Goal: Information Seeking & Learning: Learn about a topic

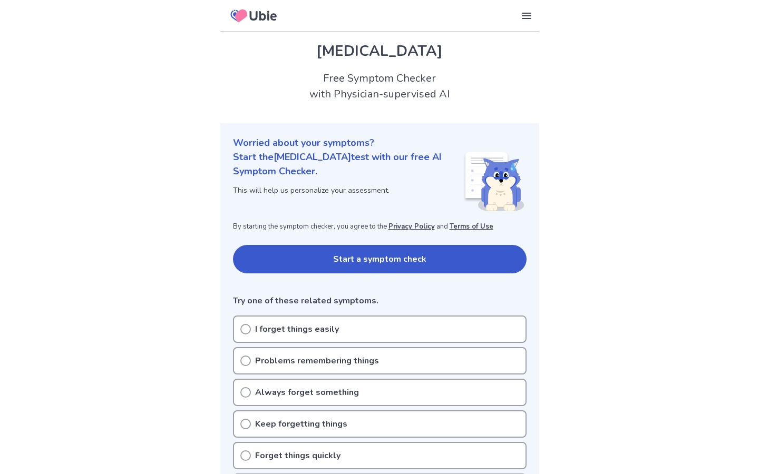
click at [289, 261] on button "Start a symptom check" at bounding box center [380, 259] width 294 height 28
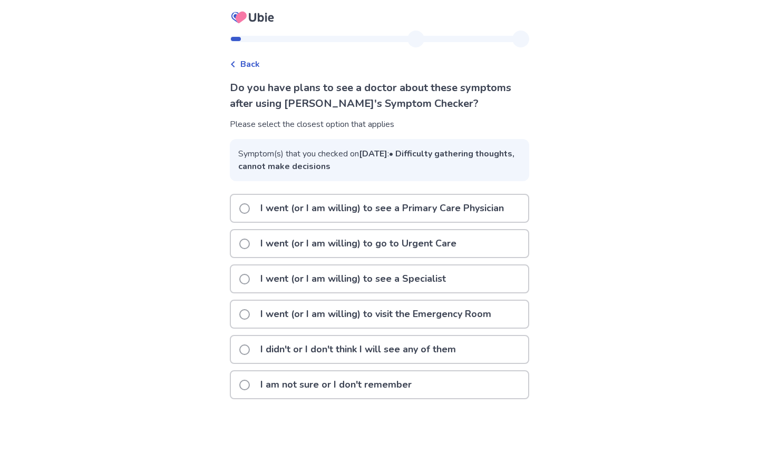
click at [245, 65] on div "Back" at bounding box center [245, 64] width 30 height 13
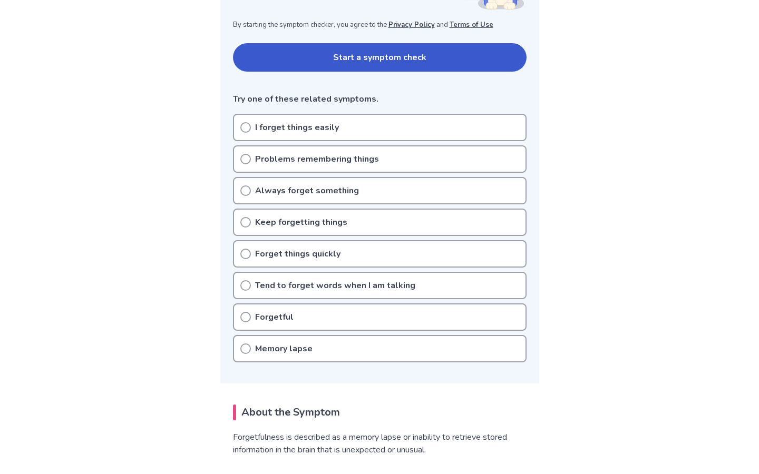
scroll to position [207, 0]
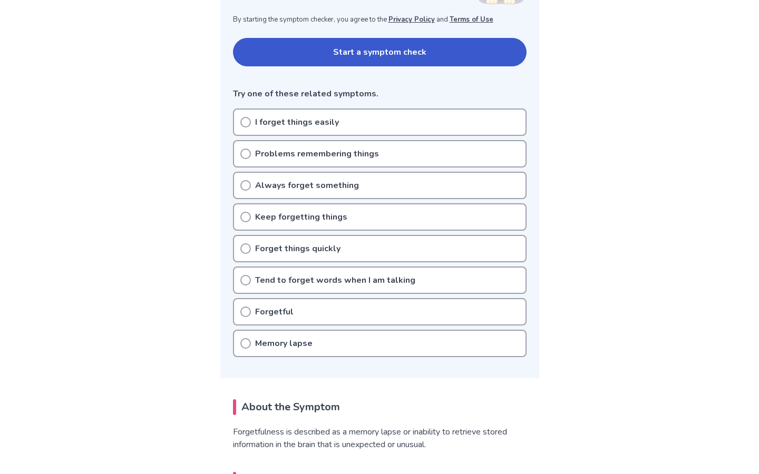
click at [255, 349] on p "Memory lapse" at bounding box center [283, 343] width 57 height 13
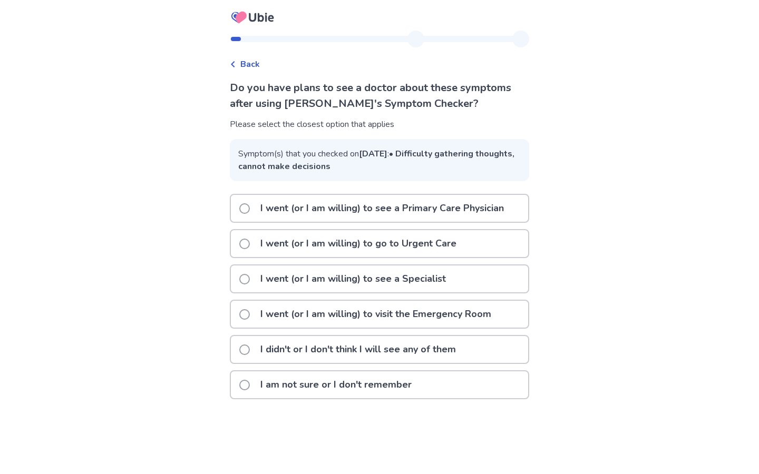
click at [250, 355] on span at bounding box center [244, 350] width 11 height 11
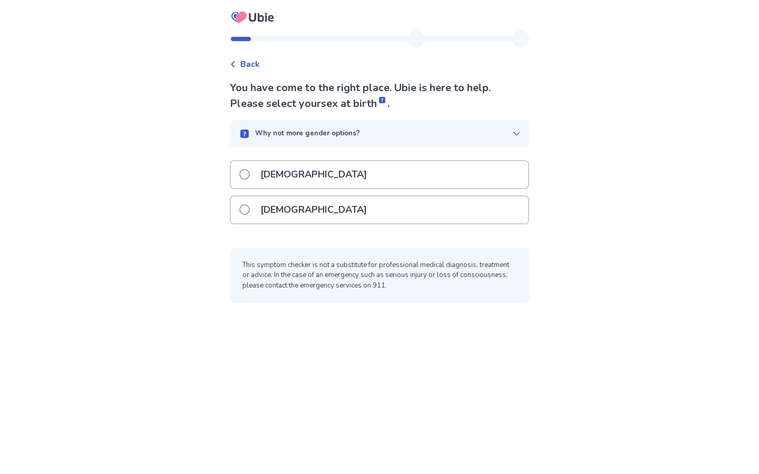
click at [259, 216] on label "[DEMOGRAPHIC_DATA]" at bounding box center [306, 210] width 134 height 27
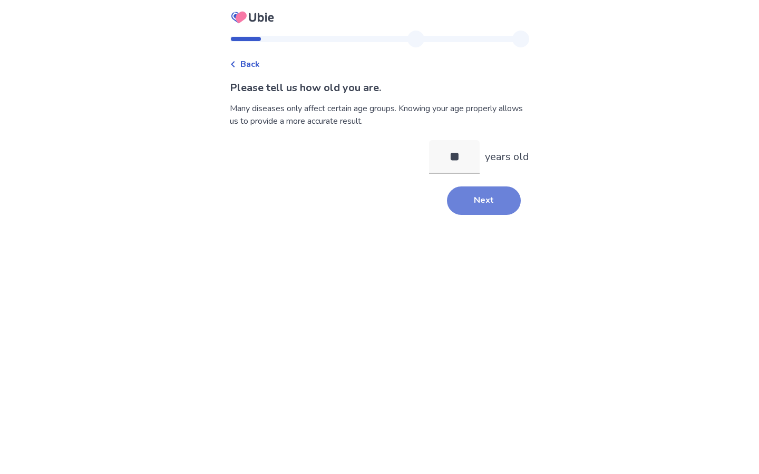
type input "**"
click at [491, 193] on button "Next" at bounding box center [484, 201] width 74 height 28
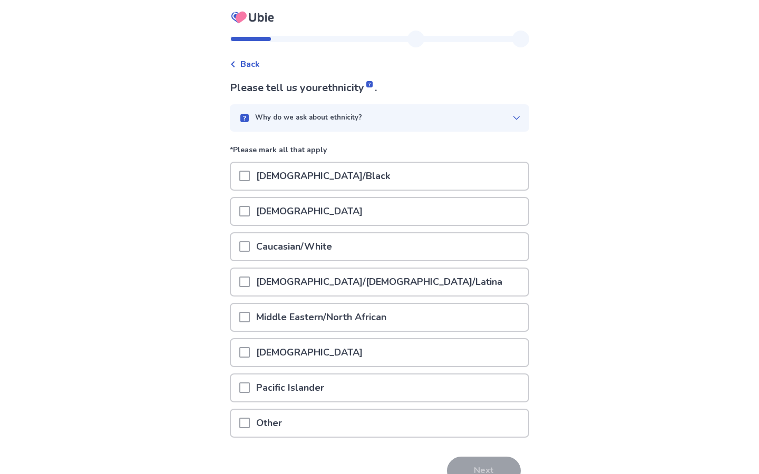
click at [249, 260] on div "Caucasian/White" at bounding box center [379, 246] width 299 height 29
click at [247, 242] on span at bounding box center [244, 246] width 11 height 11
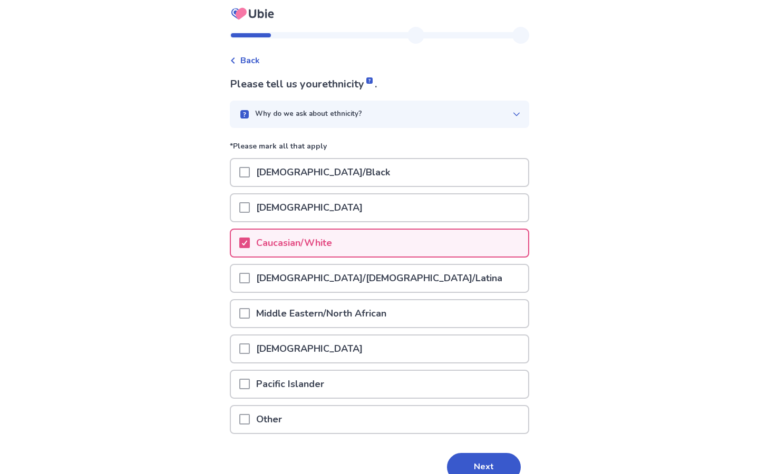
scroll to position [57, 0]
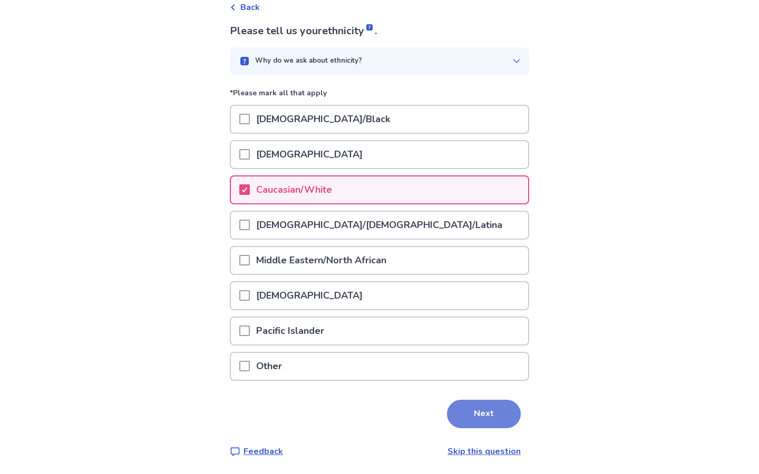
click at [477, 414] on button "Next" at bounding box center [484, 414] width 74 height 28
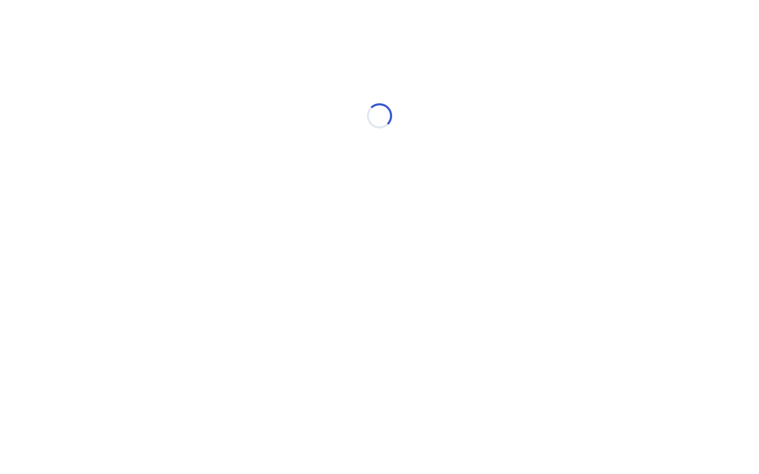
scroll to position [0, 0]
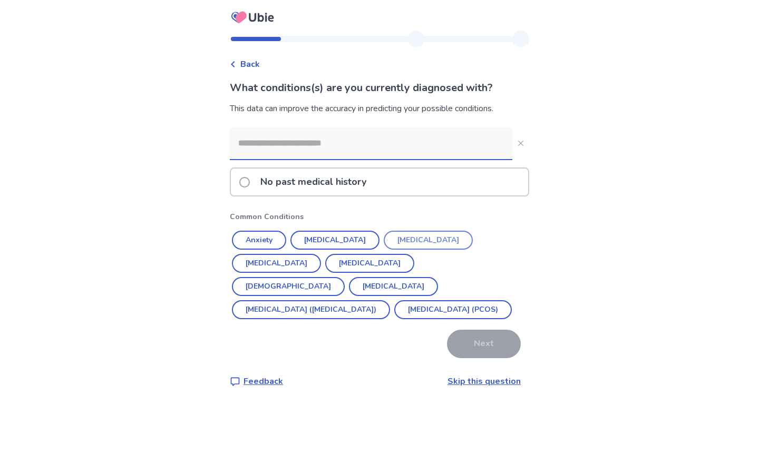
click at [403, 246] on button "[MEDICAL_DATA]" at bounding box center [428, 240] width 89 height 19
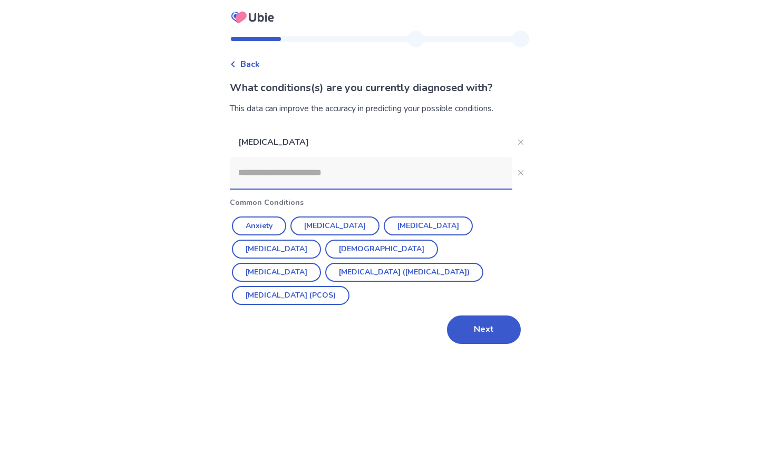
click at [339, 176] on input at bounding box center [371, 173] width 283 height 32
type input "*"
click at [470, 316] on button "Next" at bounding box center [484, 330] width 74 height 28
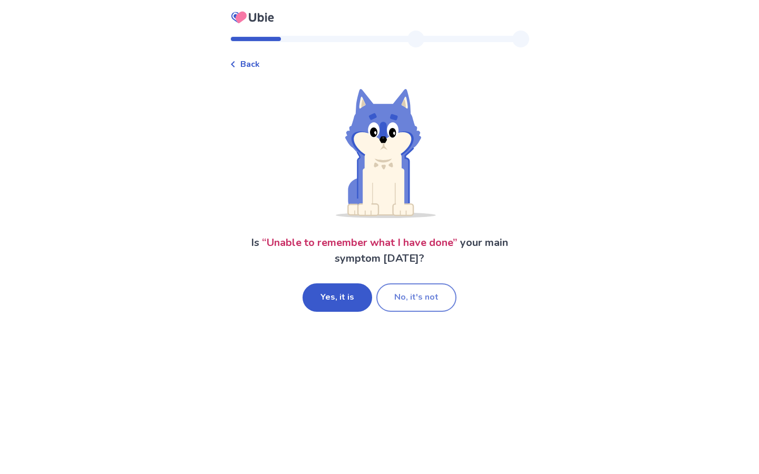
click at [393, 292] on button "No, it's not" at bounding box center [416, 298] width 80 height 28
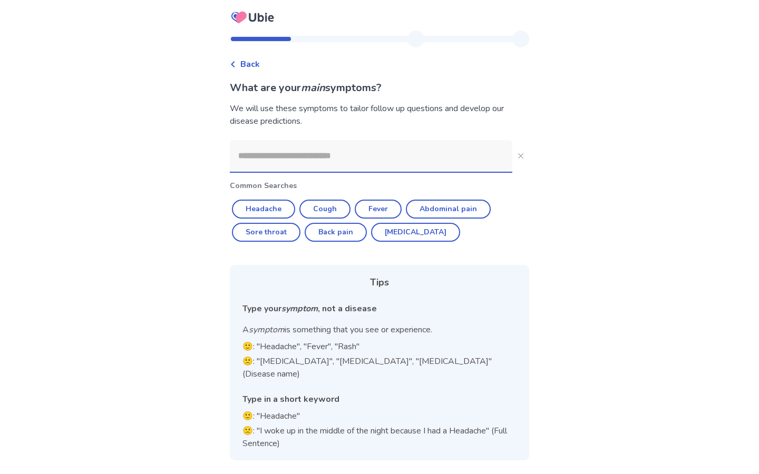
click at [305, 160] on input at bounding box center [371, 156] width 283 height 32
click at [282, 209] on button "Headache" at bounding box center [263, 209] width 63 height 19
type input "********"
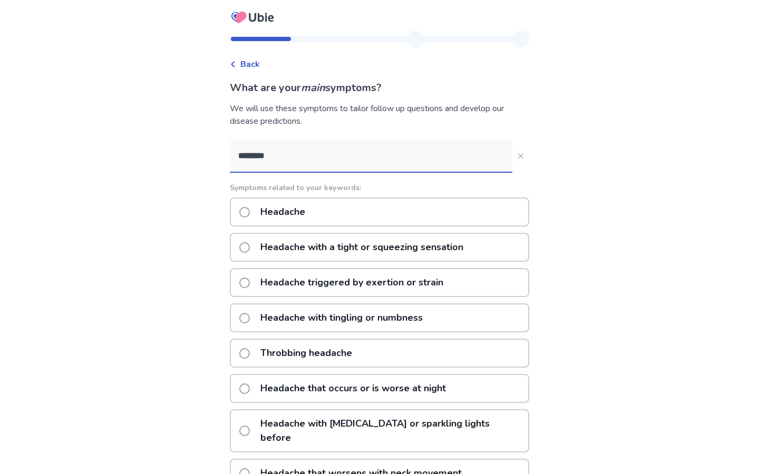
drag, startPoint x: 324, startPoint y: 153, endPoint x: 242, endPoint y: 157, distance: 81.3
click at [243, 157] on input "********" at bounding box center [371, 156] width 283 height 32
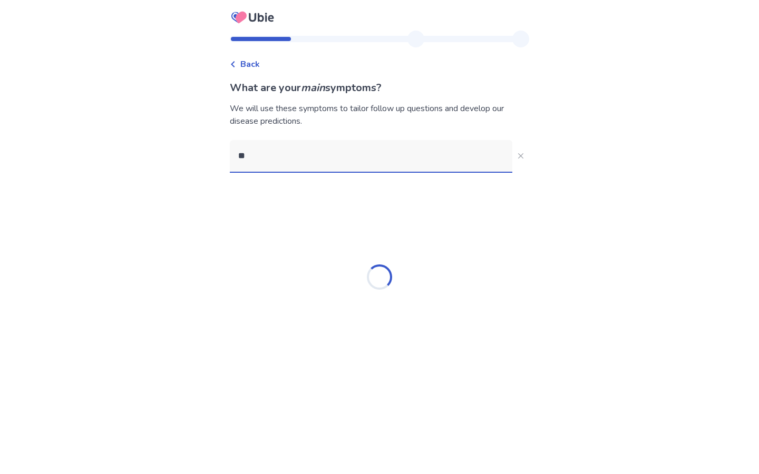
type input "*"
type input "**********"
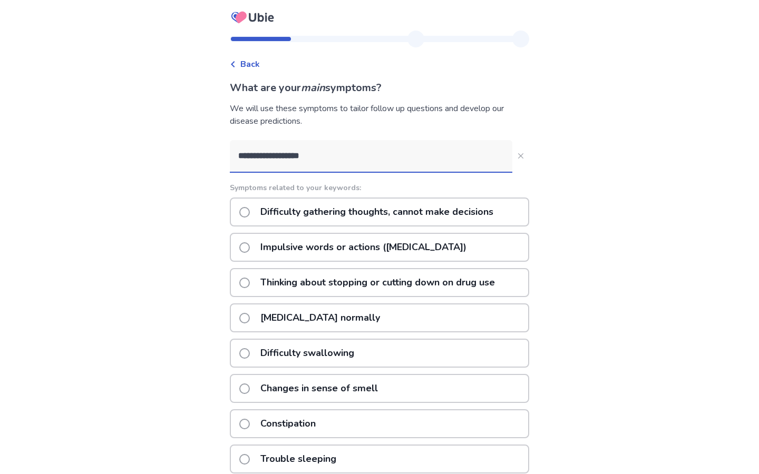
click at [299, 220] on p "Difficulty gathering thoughts, cannot make decisions" at bounding box center [377, 212] width 246 height 27
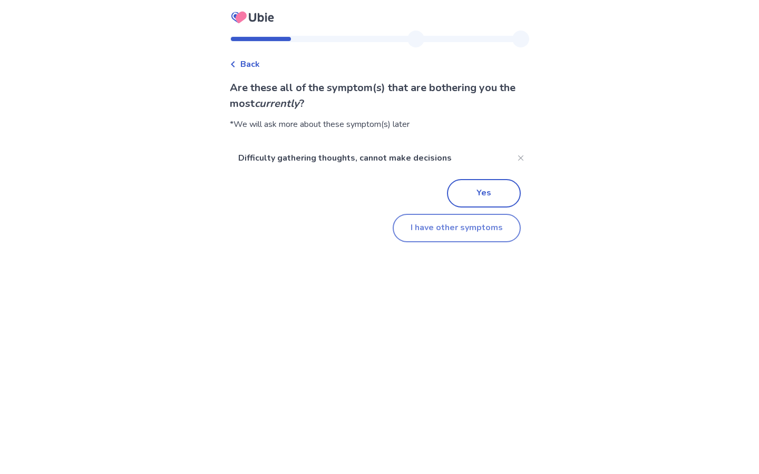
click at [427, 223] on button "I have other symptoms" at bounding box center [457, 228] width 128 height 28
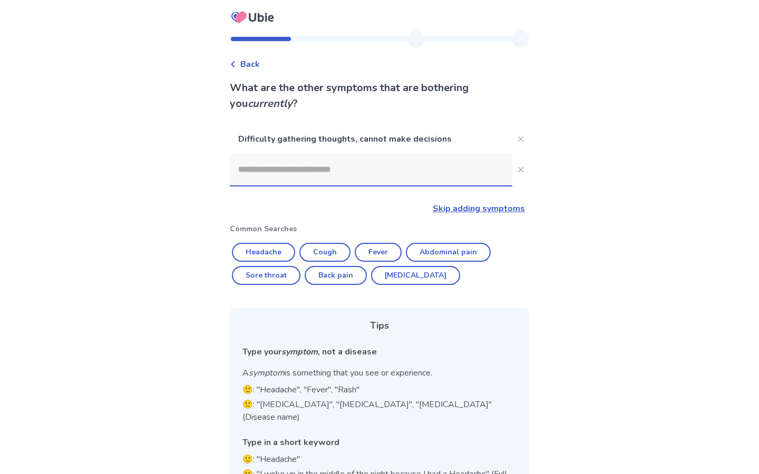
click at [346, 177] on input at bounding box center [371, 170] width 283 height 32
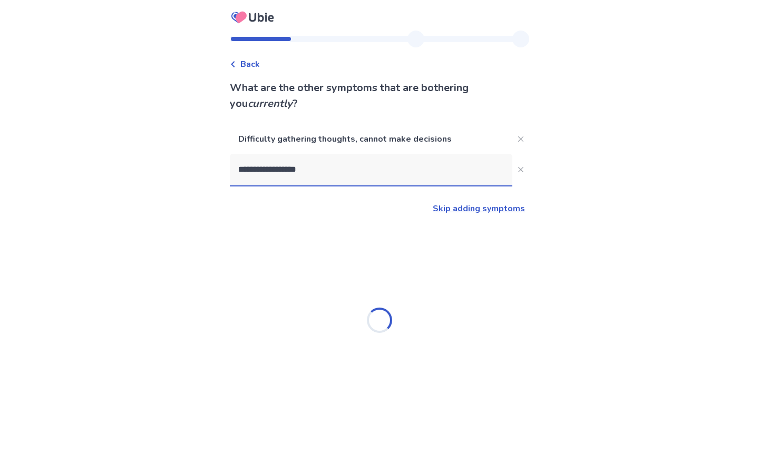
type input "**********"
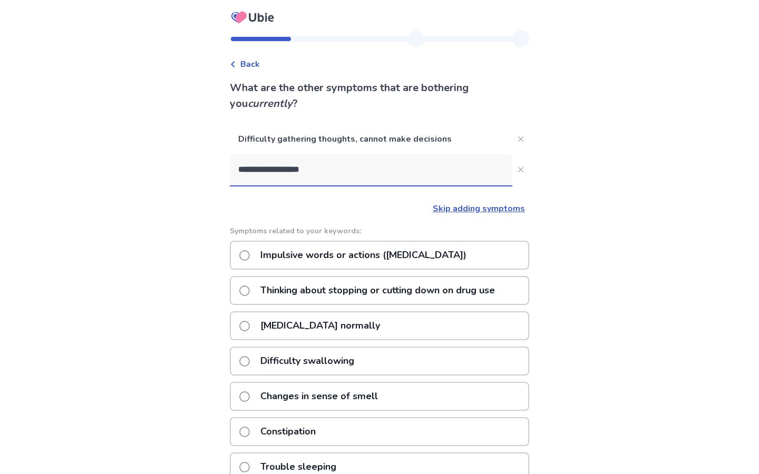
drag, startPoint x: 322, startPoint y: 176, endPoint x: 242, endPoint y: 167, distance: 80.0
click at [242, 167] on input "**********" at bounding box center [371, 170] width 283 height 32
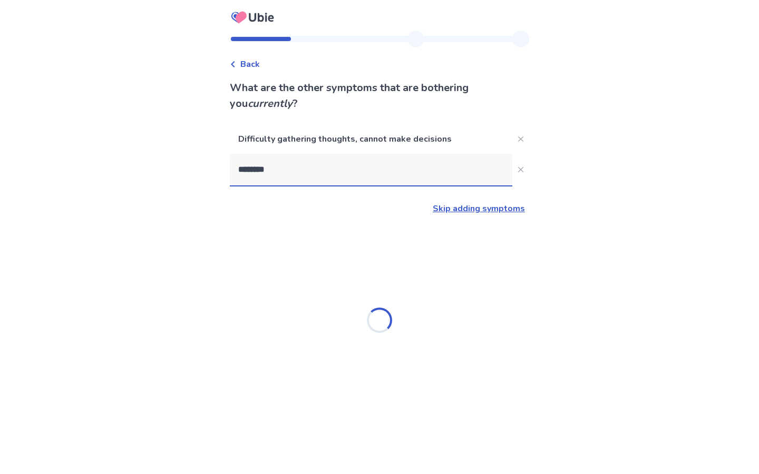
type input "*********"
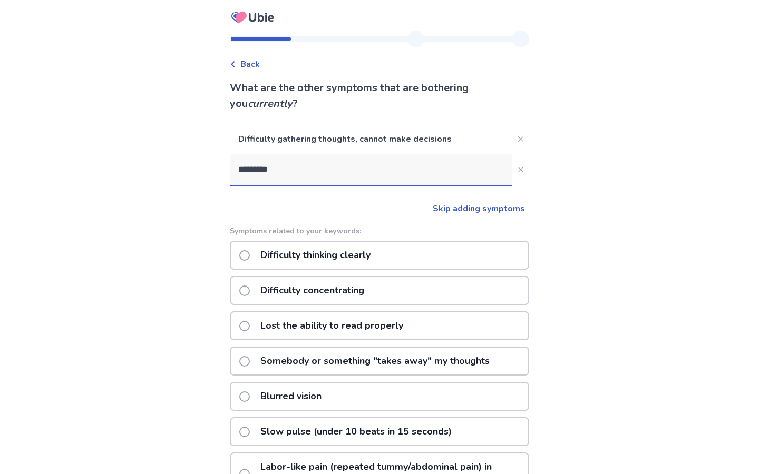
click at [273, 252] on p "Difficulty thinking clearly" at bounding box center [315, 255] width 123 height 27
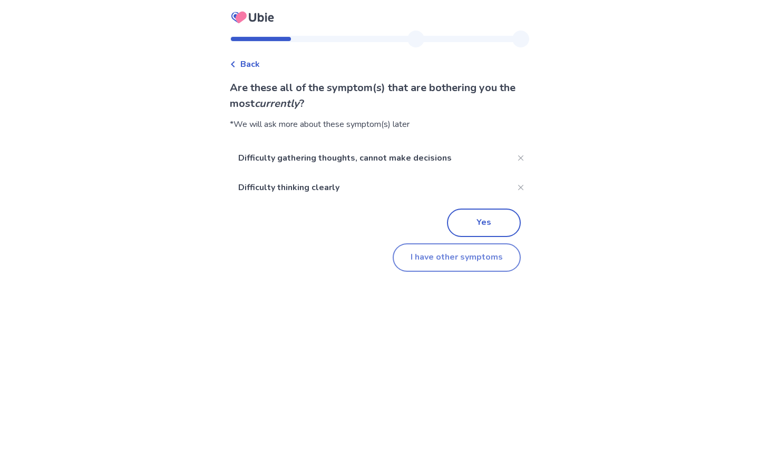
click at [426, 267] on button "I have other symptoms" at bounding box center [457, 258] width 128 height 28
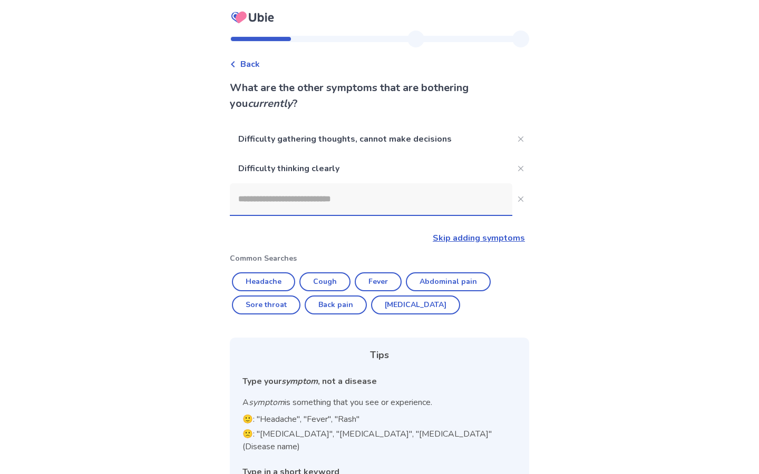
click at [322, 203] on input at bounding box center [371, 199] width 283 height 32
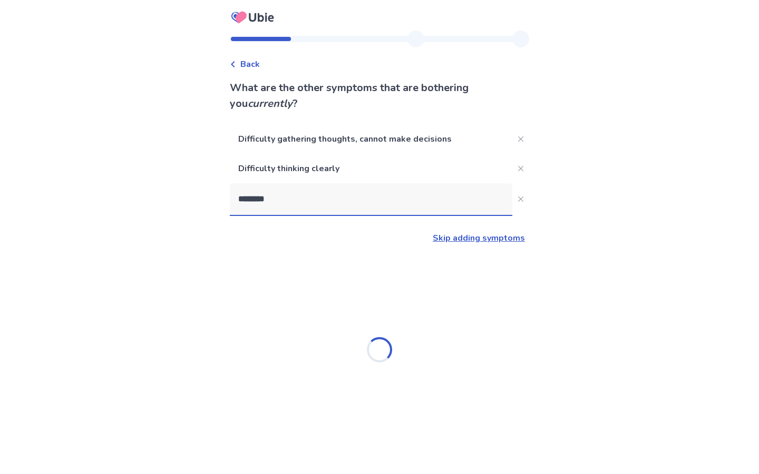
type input "*********"
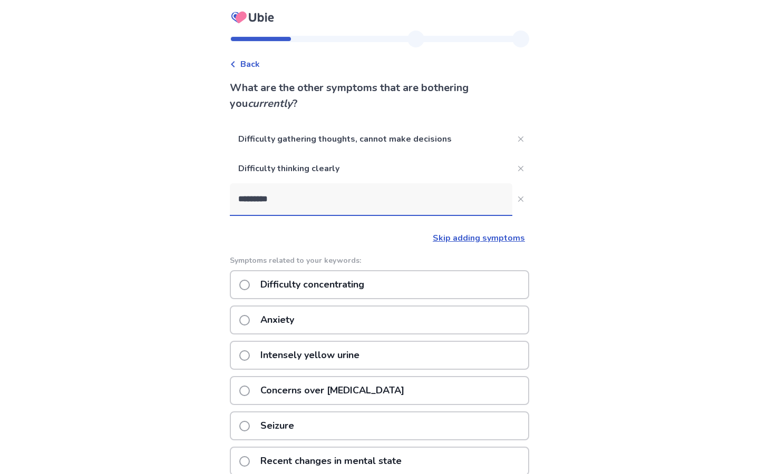
click at [322, 203] on input "*********" at bounding box center [371, 199] width 283 height 32
click at [313, 294] on p "Difficulty concentrating" at bounding box center [312, 284] width 117 height 27
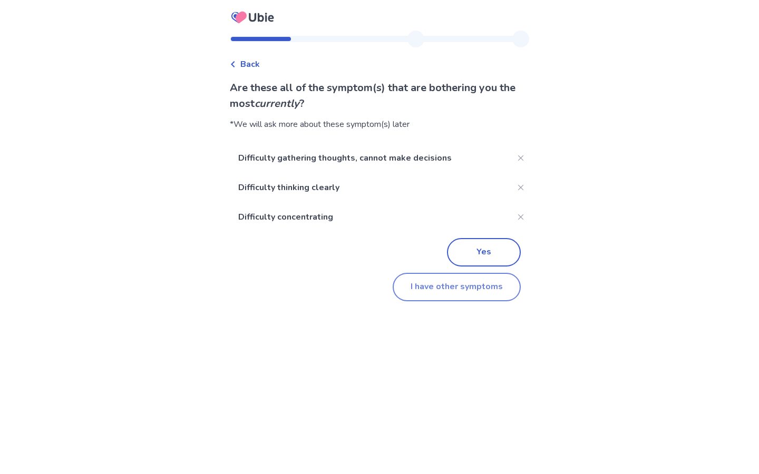
click at [435, 293] on button "I have other symptoms" at bounding box center [457, 287] width 128 height 28
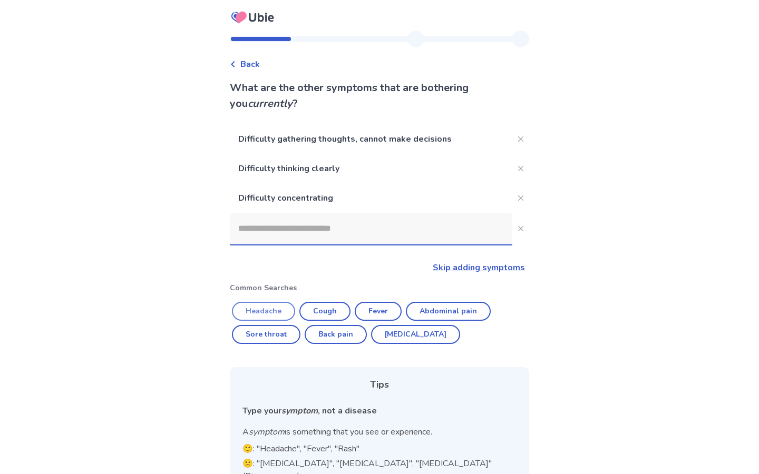
click at [288, 314] on button "Headache" at bounding box center [263, 311] width 63 height 19
type input "********"
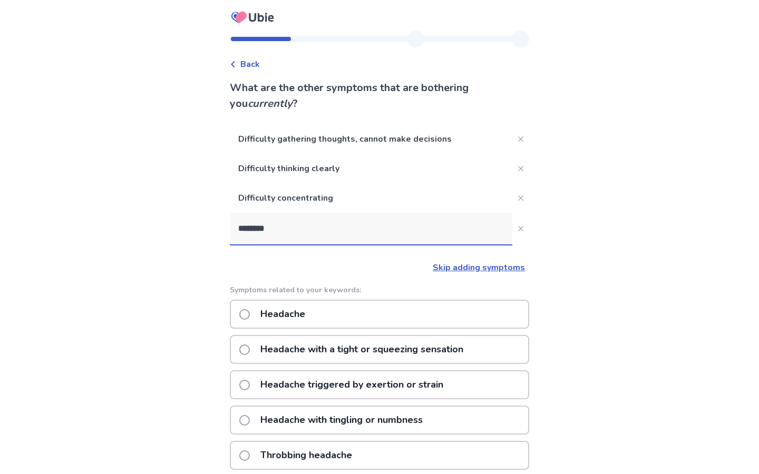
click at [274, 320] on p "Headache" at bounding box center [282, 314] width 57 height 27
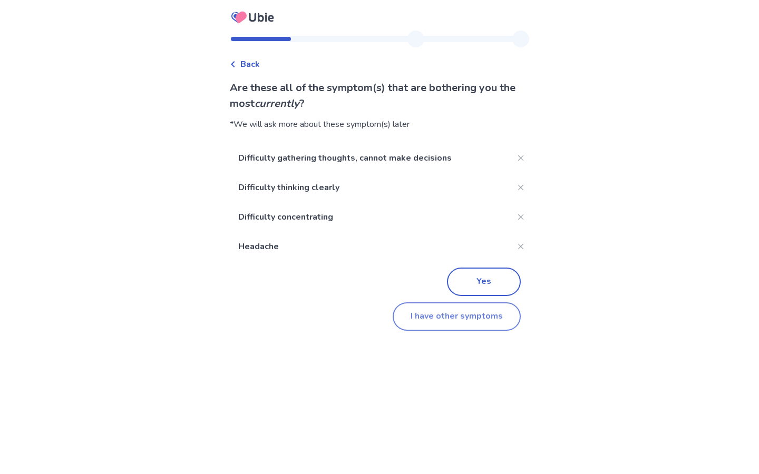
click at [453, 331] on button "I have other symptoms" at bounding box center [457, 317] width 128 height 28
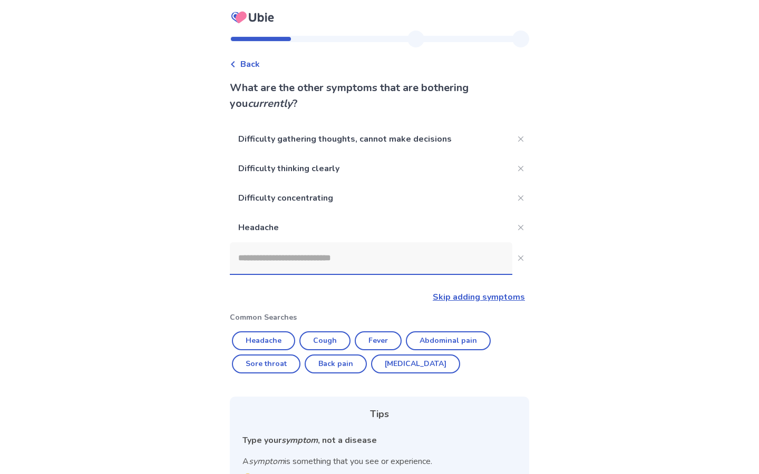
click at [313, 258] on input at bounding box center [371, 258] width 283 height 32
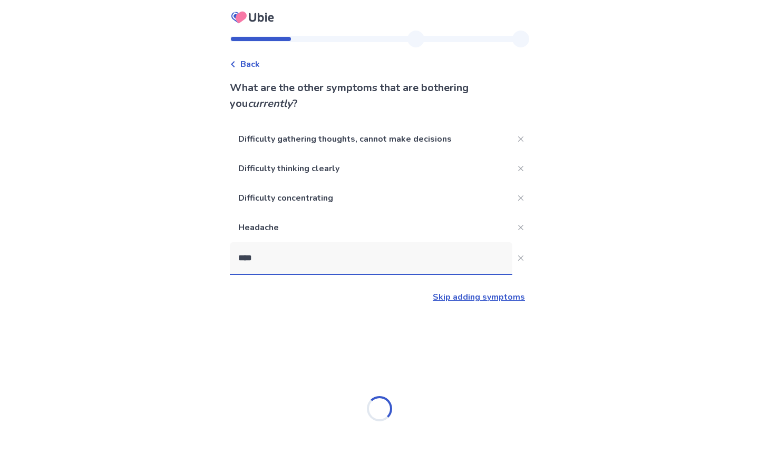
type input "*****"
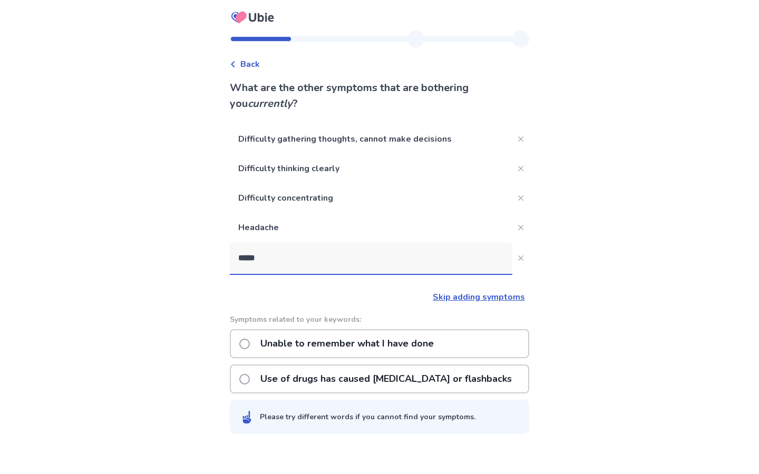
click at [332, 346] on p "Unable to remember what I have done" at bounding box center [347, 344] width 186 height 27
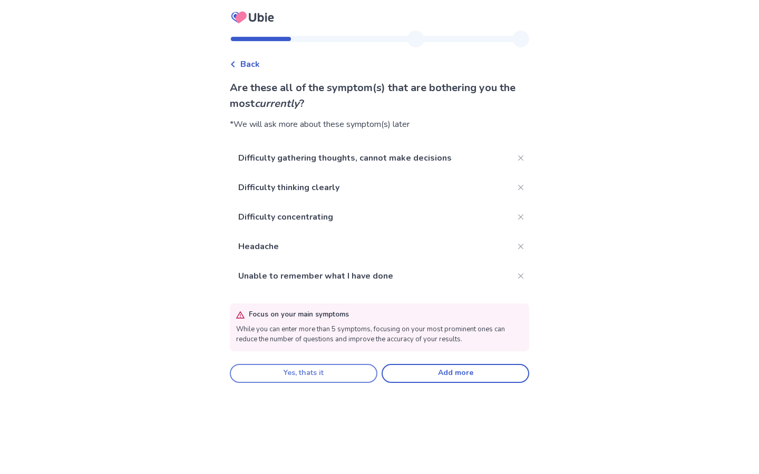
click at [309, 372] on button "Yes, thats it" at bounding box center [304, 373] width 148 height 19
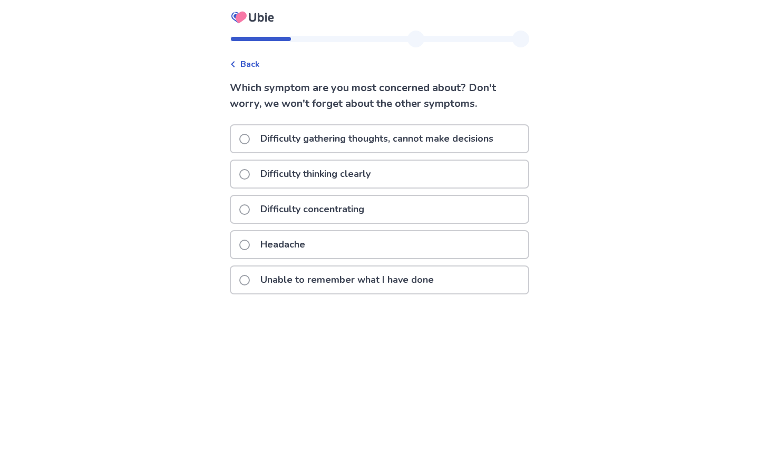
click at [259, 141] on label "Difficulty gathering thoughts, cannot make decisions" at bounding box center [369, 138] width 260 height 27
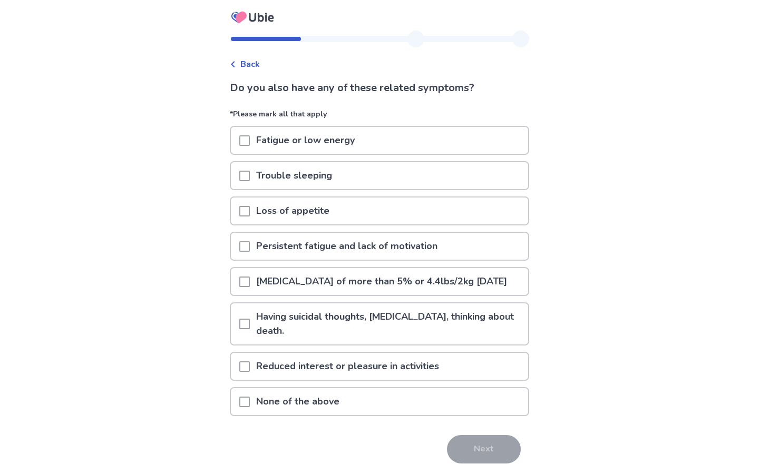
scroll to position [50, 0]
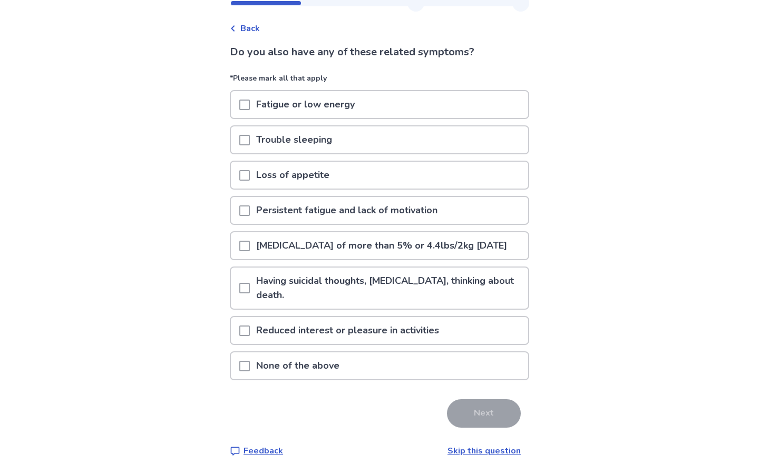
click at [246, 367] on span at bounding box center [244, 366] width 11 height 11
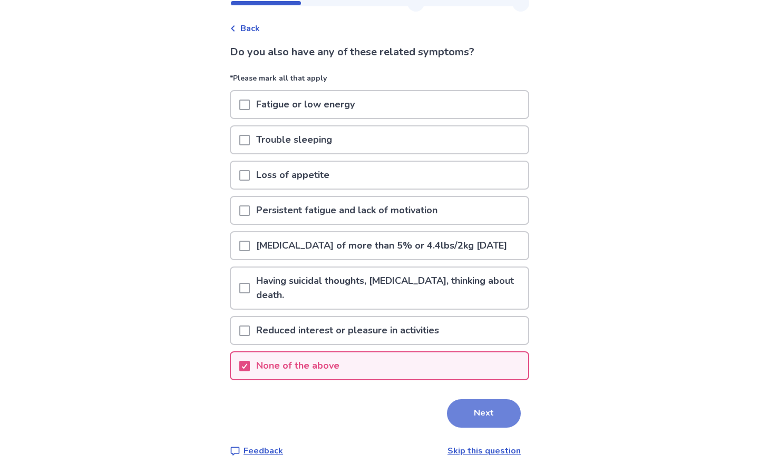
click at [462, 420] on button "Next" at bounding box center [484, 414] width 74 height 28
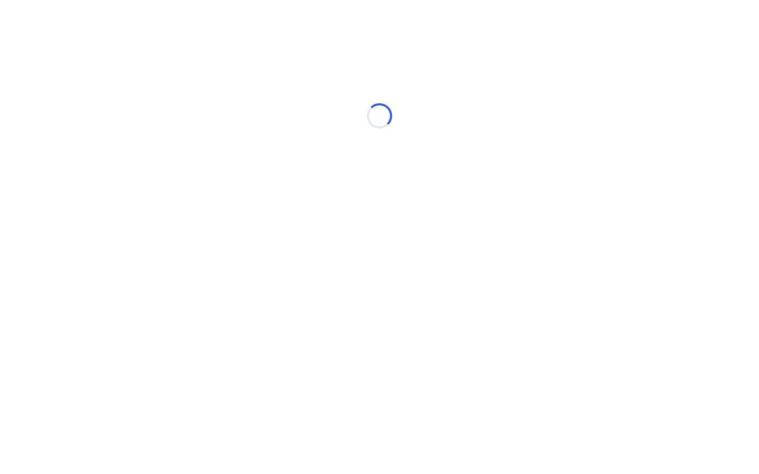
scroll to position [0, 0]
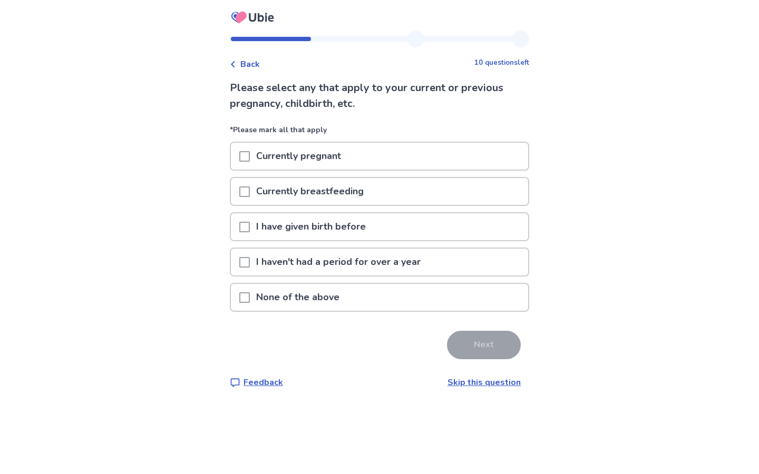
click at [269, 296] on p "None of the above" at bounding box center [298, 297] width 96 height 27
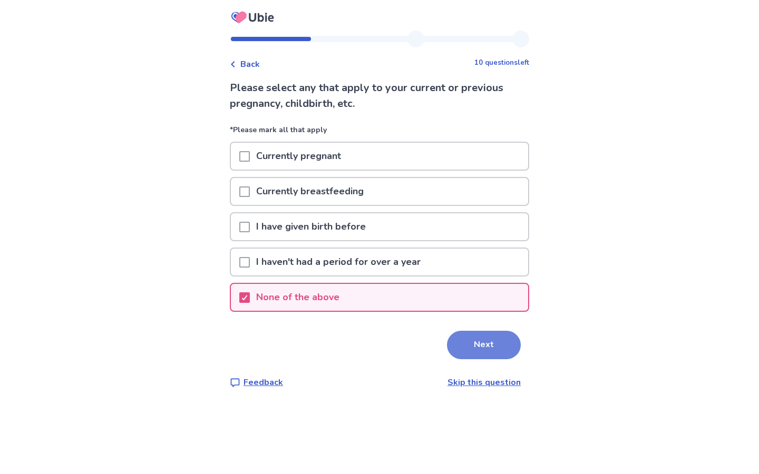
click at [498, 342] on button "Next" at bounding box center [484, 345] width 74 height 28
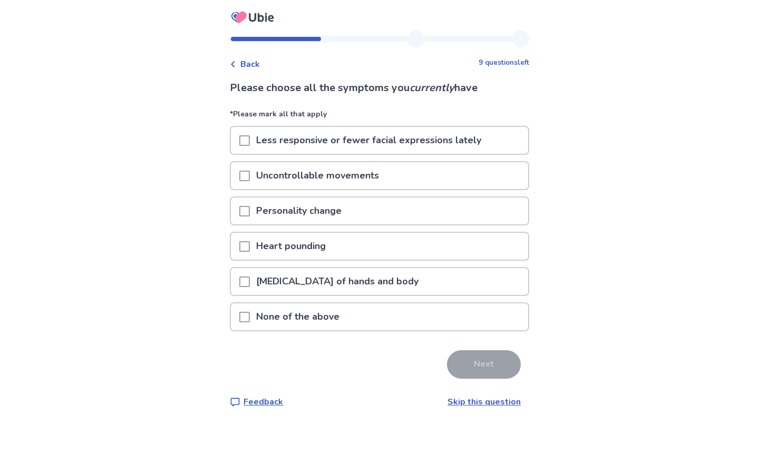
click at [250, 169] on div at bounding box center [244, 175] width 11 height 27
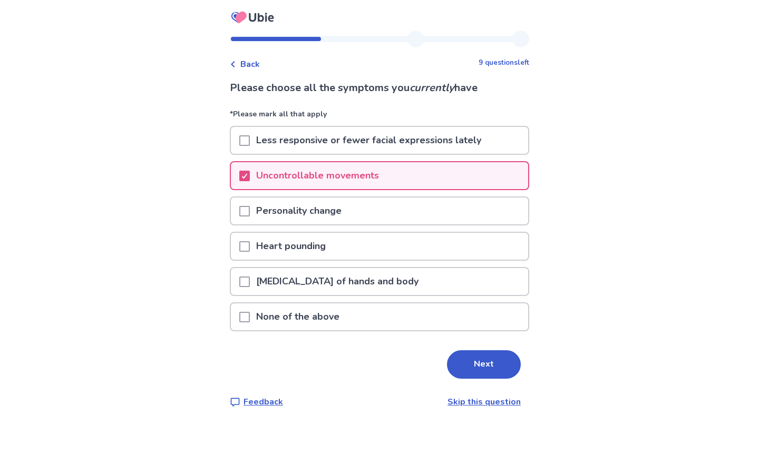
click at [250, 169] on div at bounding box center [244, 175] width 11 height 27
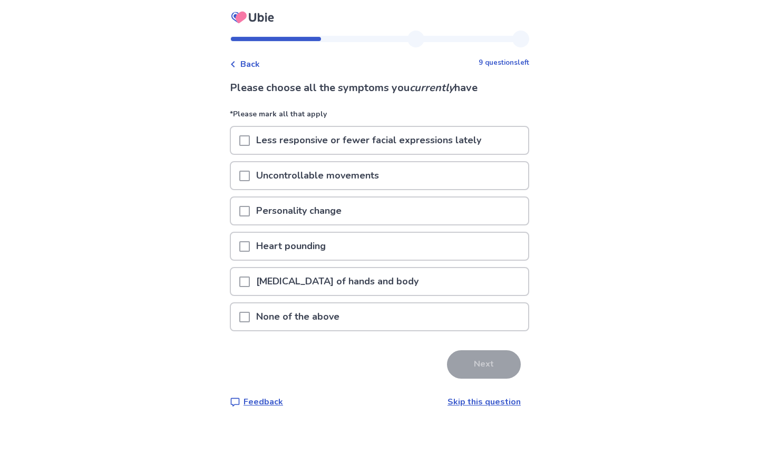
click at [269, 320] on p "None of the above" at bounding box center [298, 317] width 96 height 27
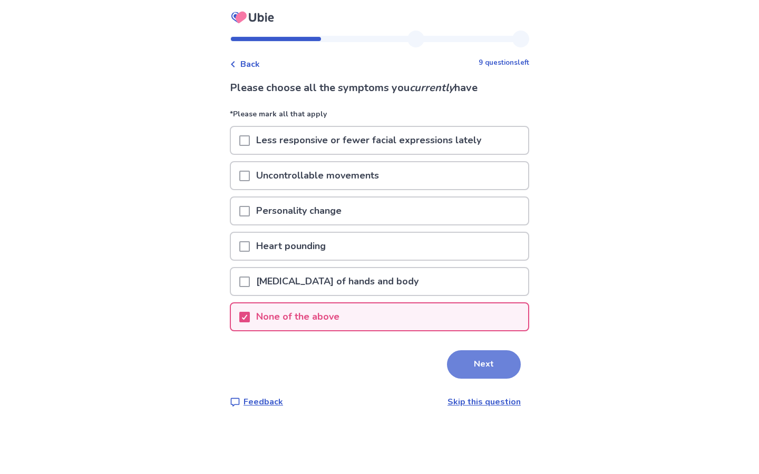
click at [479, 371] on button "Next" at bounding box center [484, 365] width 74 height 28
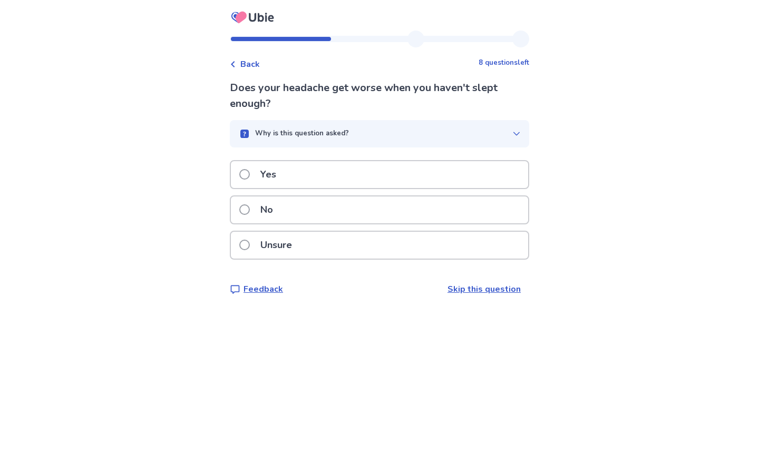
click at [271, 241] on p "Unsure" at bounding box center [276, 245] width 44 height 27
click at [288, 170] on div "Yes" at bounding box center [379, 174] width 297 height 27
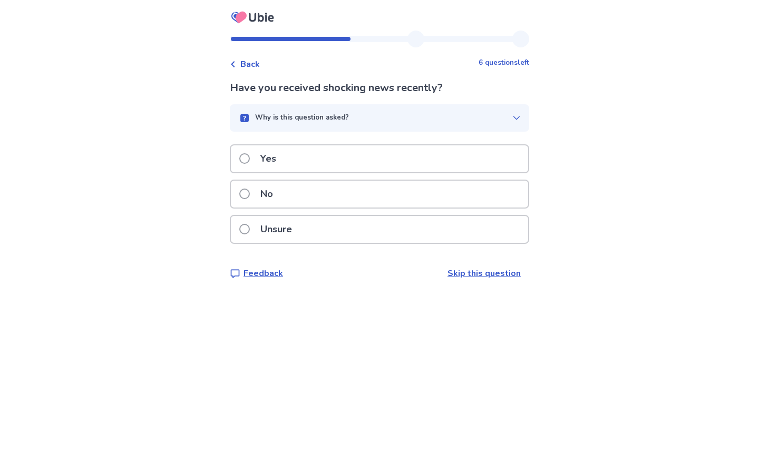
click at [279, 195] on p "No" at bounding box center [266, 194] width 25 height 27
click at [293, 169] on div "Yes" at bounding box center [379, 158] width 297 height 27
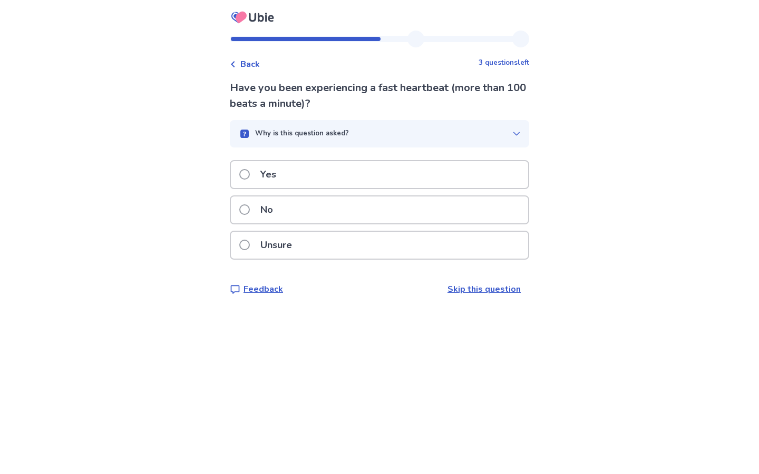
click at [290, 211] on div "No" at bounding box center [379, 210] width 297 height 27
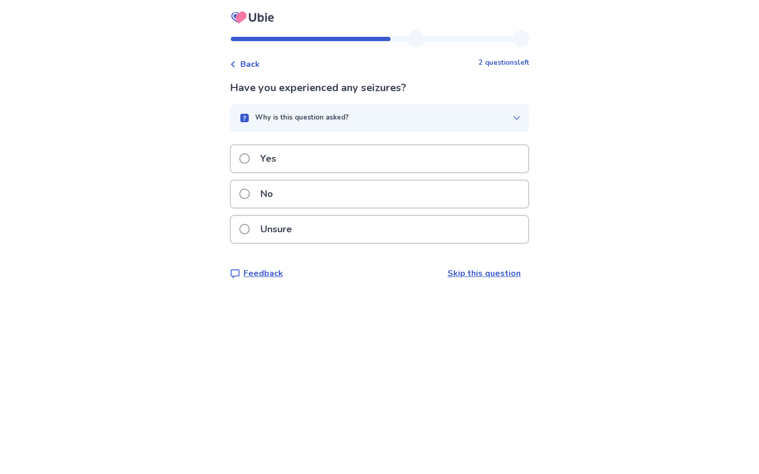
click at [299, 190] on div "No" at bounding box center [379, 194] width 297 height 27
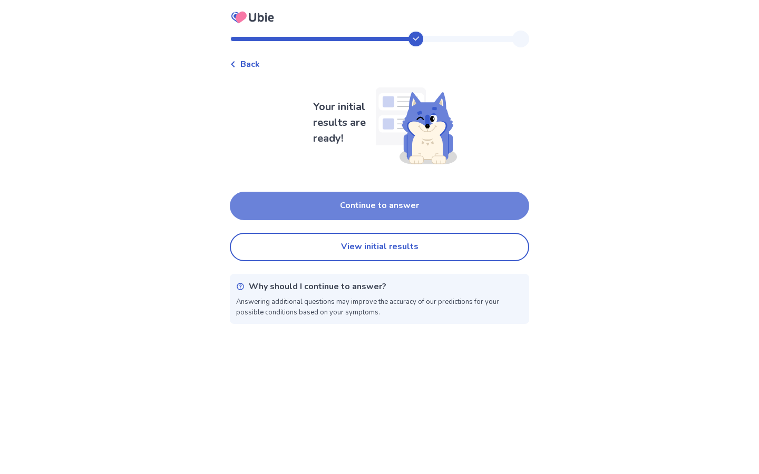
click at [325, 199] on button "Continue to answer" at bounding box center [379, 206] width 299 height 28
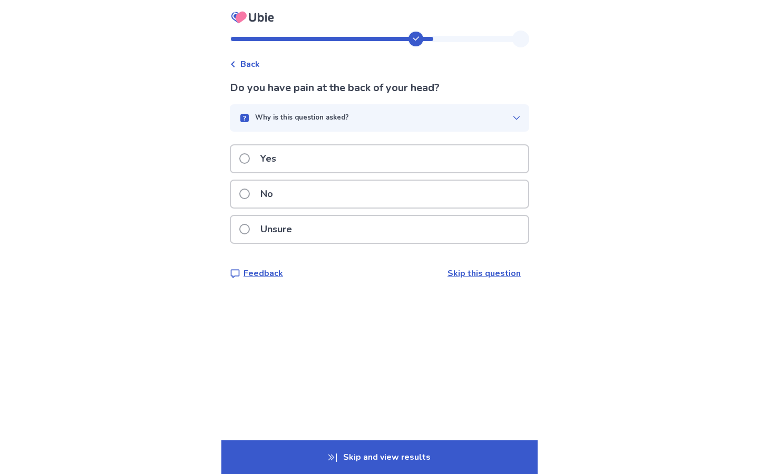
click at [307, 203] on div "No" at bounding box center [379, 194] width 297 height 27
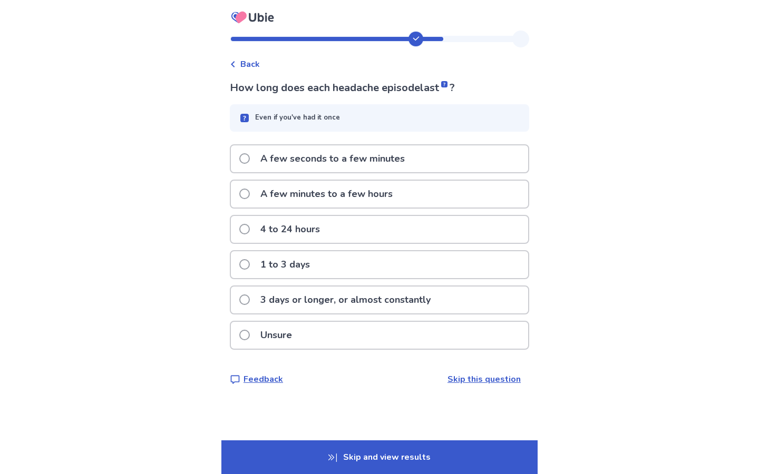
click at [325, 298] on p "3 days or longer, or almost constantly" at bounding box center [345, 300] width 183 height 27
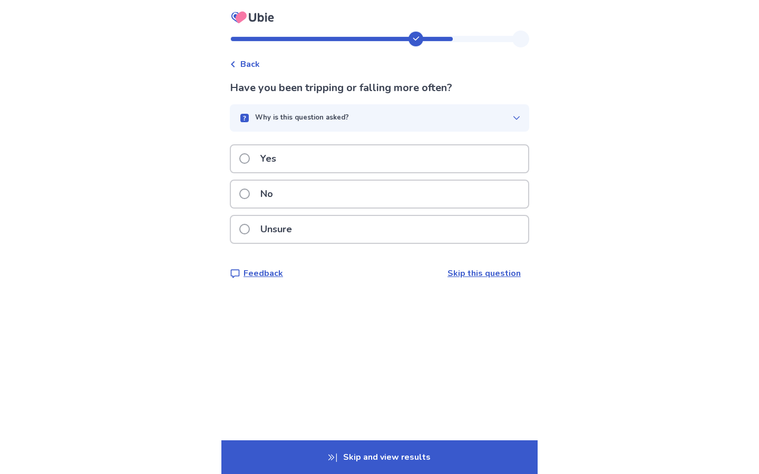
click at [300, 192] on div "No" at bounding box center [379, 194] width 297 height 27
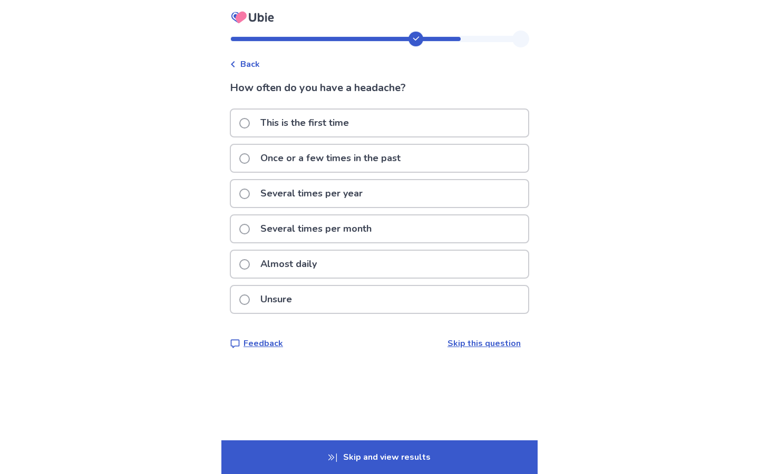
click at [296, 266] on p "Almost daily" at bounding box center [288, 264] width 69 height 27
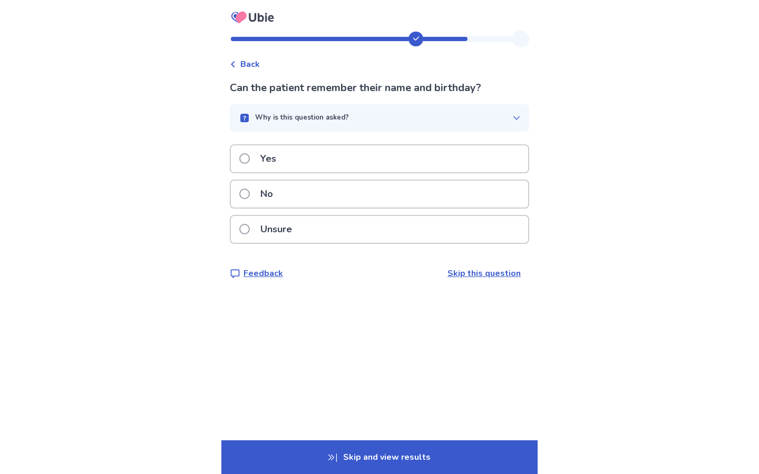
click at [294, 168] on div "Yes" at bounding box center [379, 158] width 297 height 27
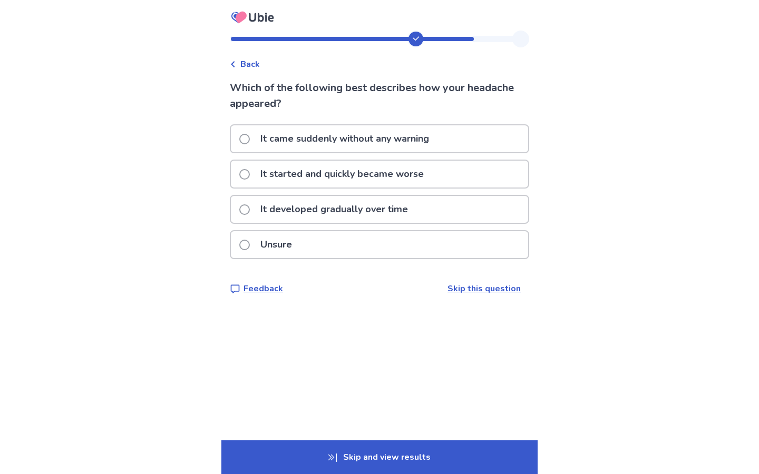
click at [298, 207] on p "It developed gradually over time" at bounding box center [334, 209] width 160 height 27
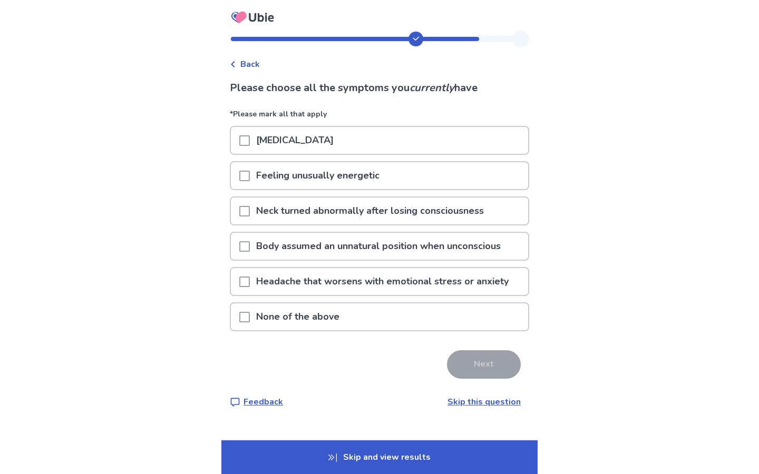
click at [256, 278] on p "Headache that worsens with emotional stress or anxiety" at bounding box center [382, 281] width 265 height 27
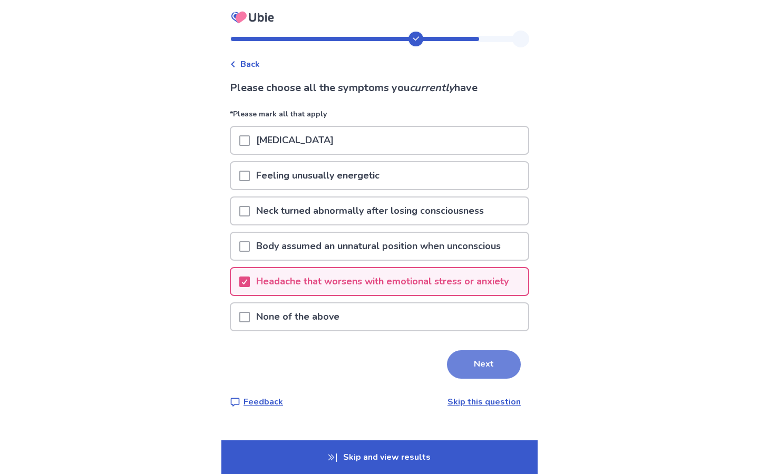
click at [468, 359] on button "Next" at bounding box center [484, 365] width 74 height 28
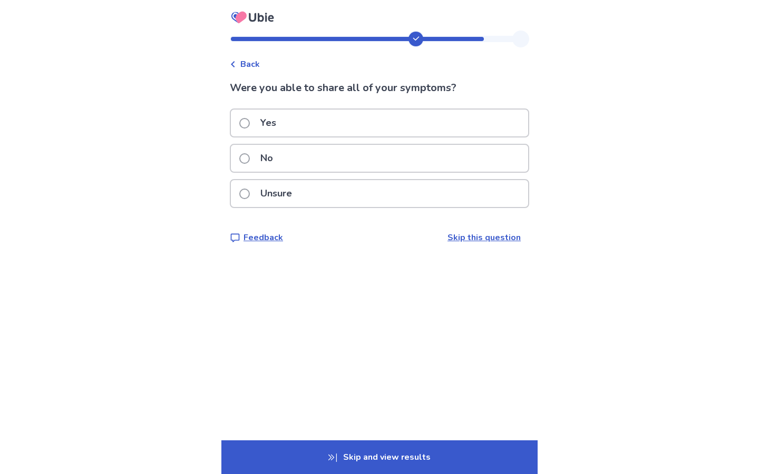
click at [250, 161] on span at bounding box center [244, 158] width 11 height 11
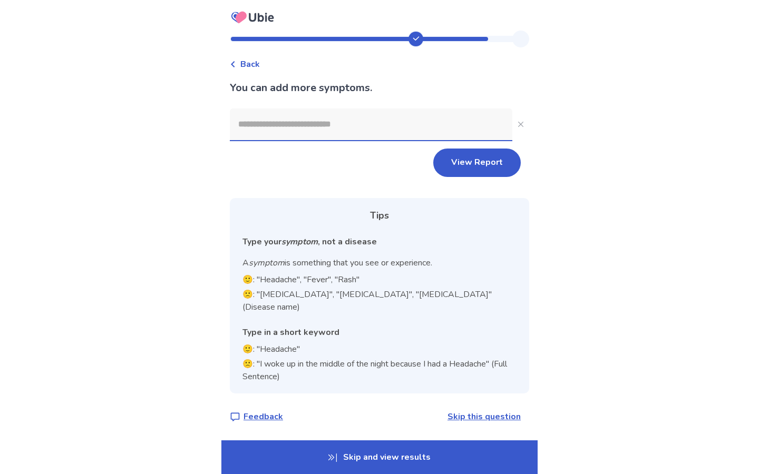
click at [274, 128] on input at bounding box center [371, 125] width 283 height 32
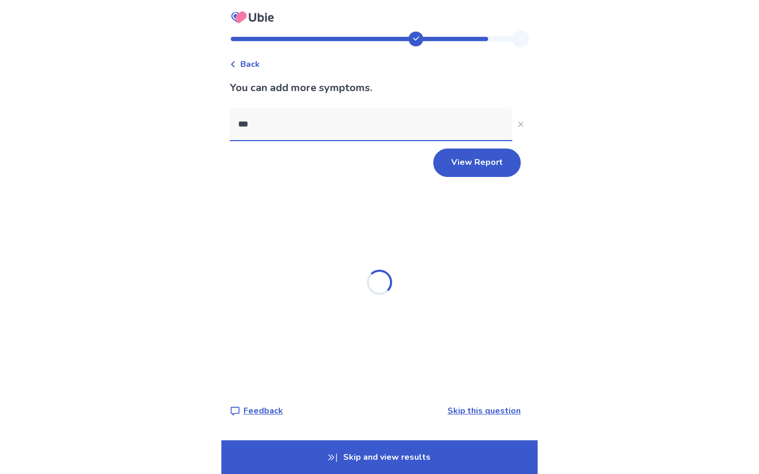
type input "****"
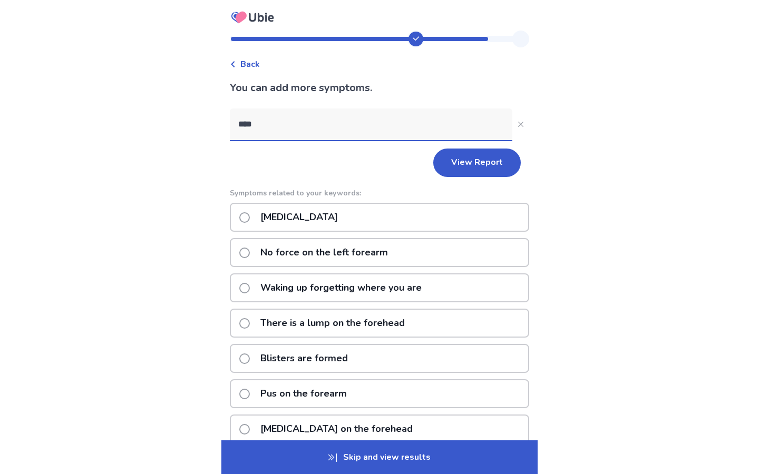
click at [273, 225] on p "[MEDICAL_DATA]" at bounding box center [299, 217] width 90 height 27
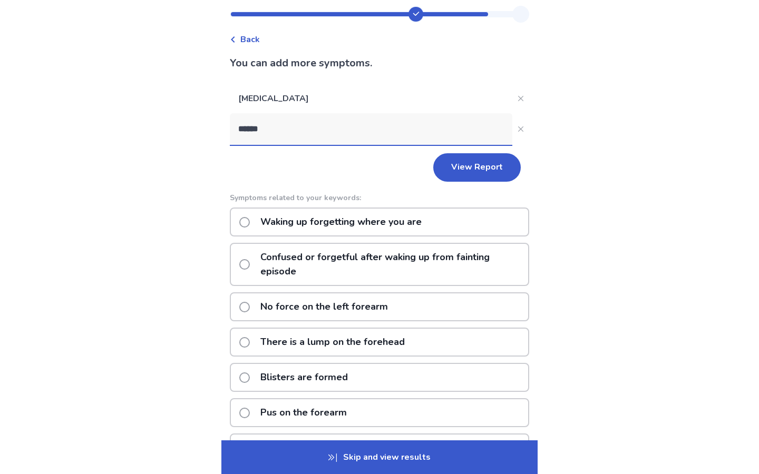
scroll to position [18, 0]
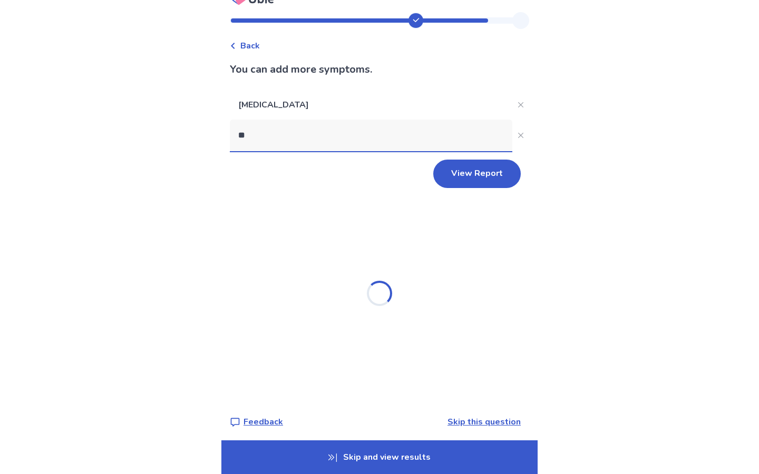
type input "*"
type input "**********"
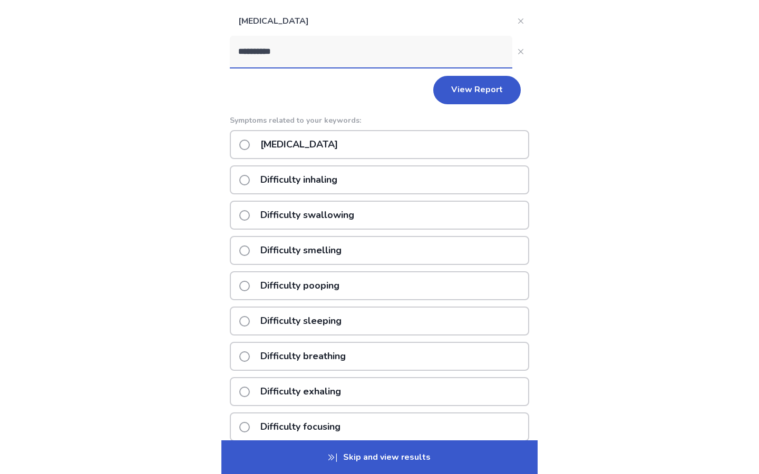
scroll to position [0, 0]
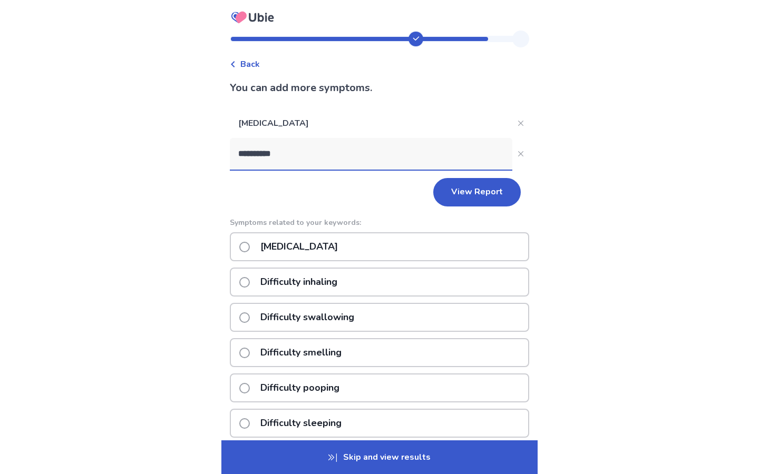
drag, startPoint x: 293, startPoint y: 158, endPoint x: 230, endPoint y: 158, distance: 62.7
click at [230, 158] on div "**********" at bounding box center [379, 349] width 316 height 636
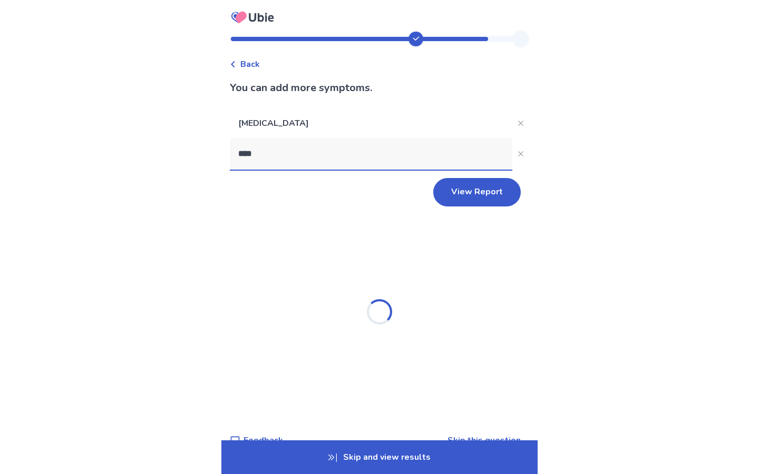
type input "*****"
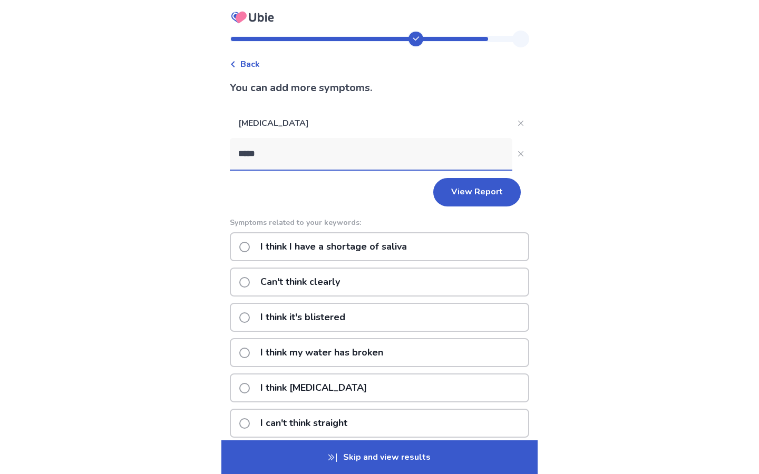
click at [271, 280] on p "Can't think clearly" at bounding box center [300, 282] width 92 height 27
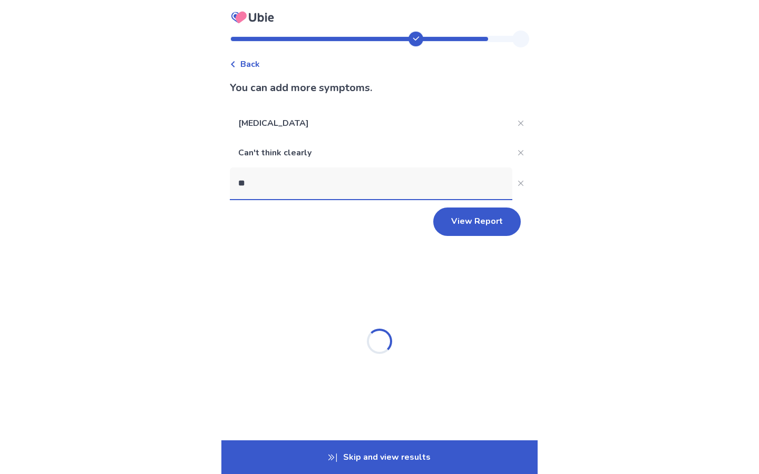
type input "*"
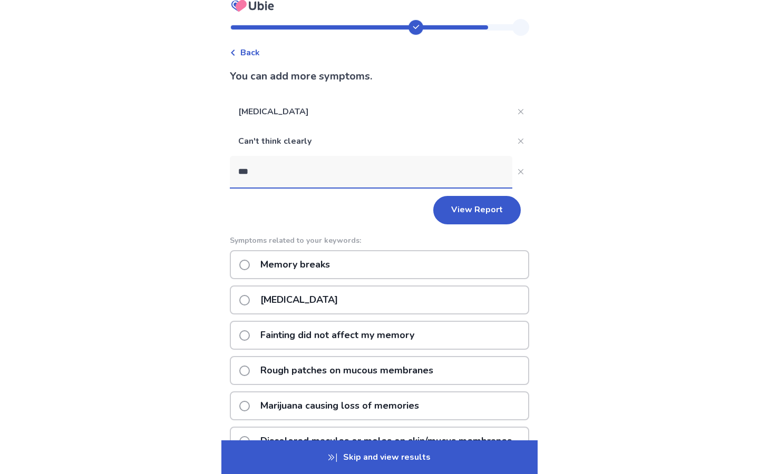
scroll to position [11, 0]
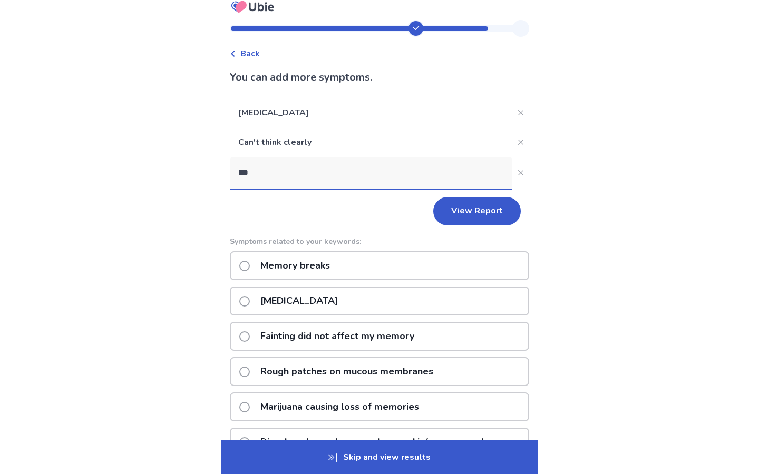
type input "***"
click at [255, 269] on label "Memory breaks" at bounding box center [287, 266] width 97 height 27
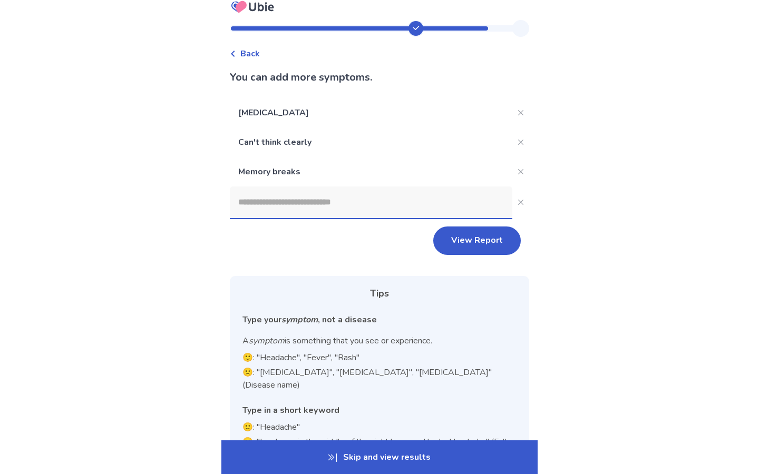
click at [313, 199] on input at bounding box center [371, 203] width 283 height 32
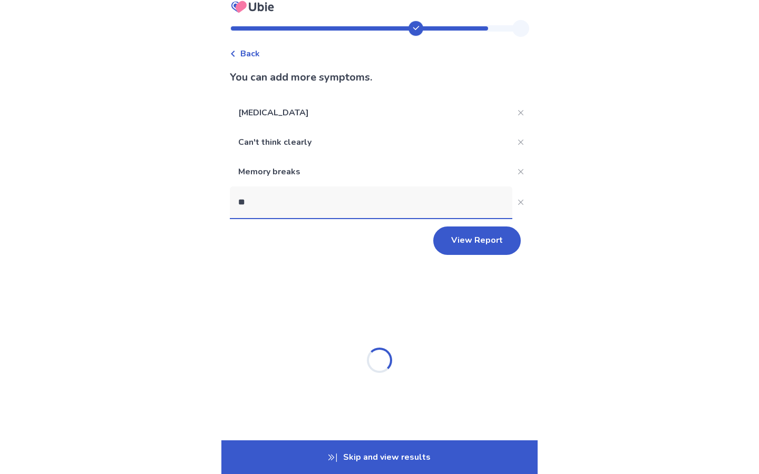
type input "*"
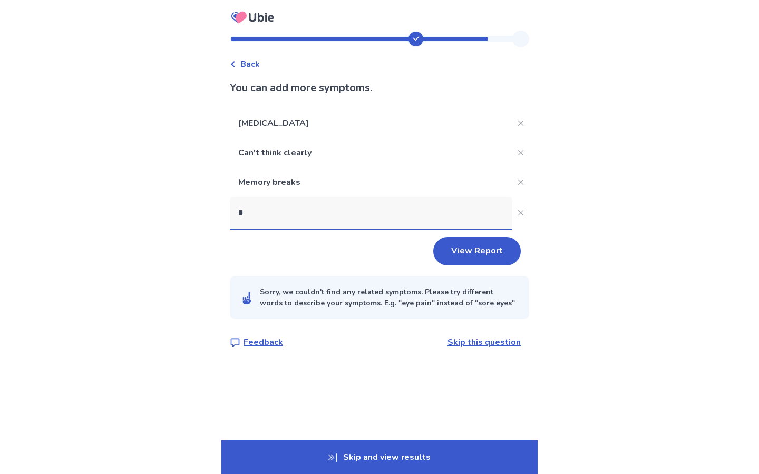
scroll to position [0, 0]
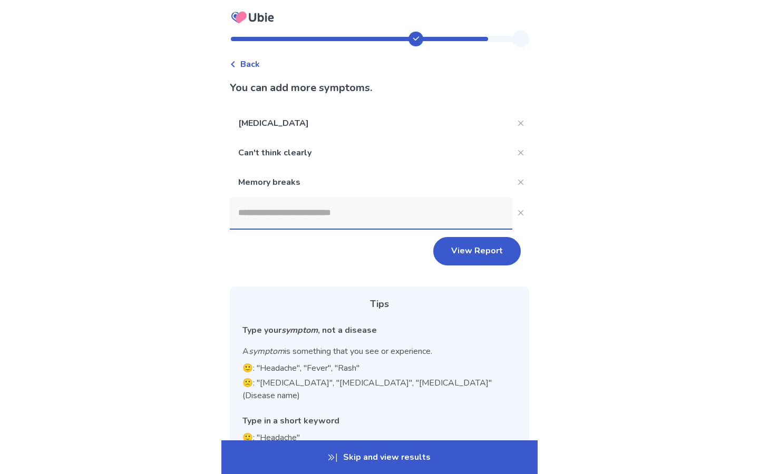
click at [356, 182] on p "Memory breaks" at bounding box center [371, 183] width 283 height 30
click at [275, 180] on p "Memory breaks" at bounding box center [371, 183] width 283 height 30
click at [290, 214] on input at bounding box center [371, 213] width 283 height 32
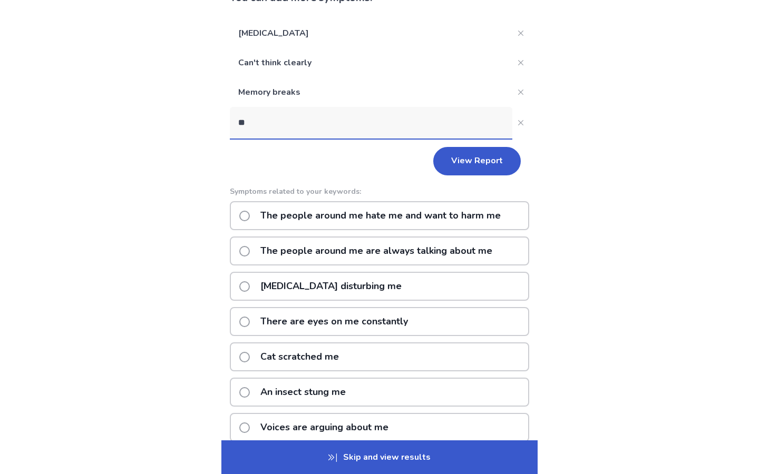
scroll to position [82, 0]
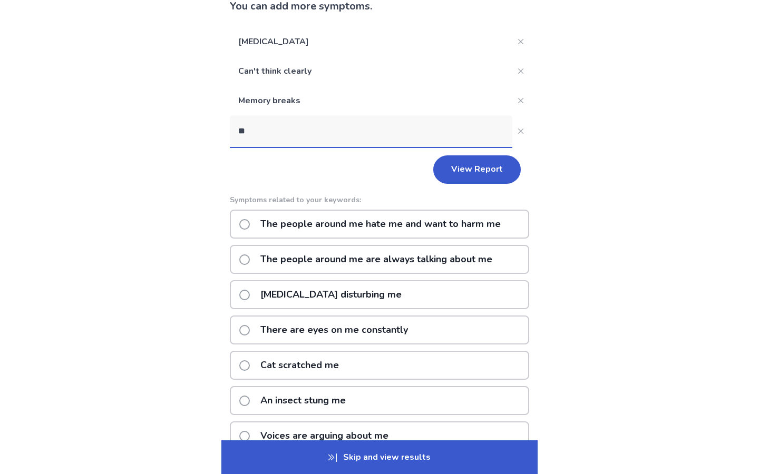
type input "*"
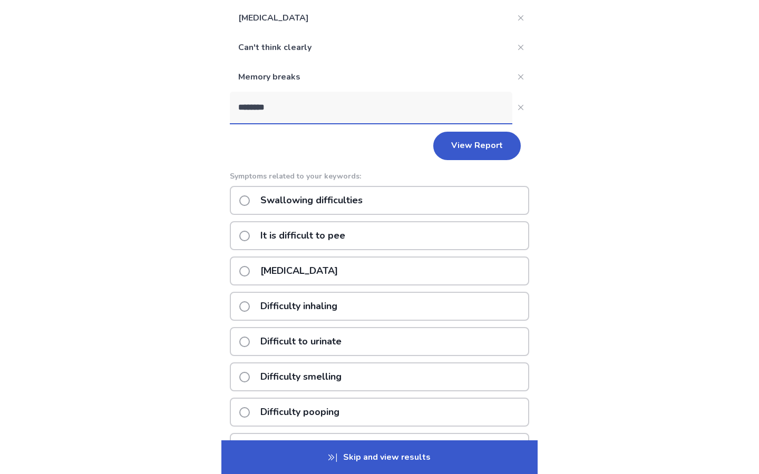
scroll to position [0, 0]
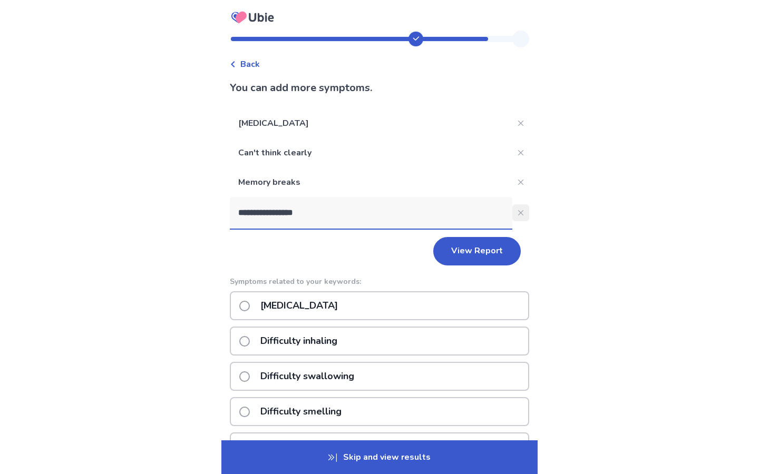
type input "**********"
click at [518, 211] on icon "Close" at bounding box center [520, 212] width 5 height 5
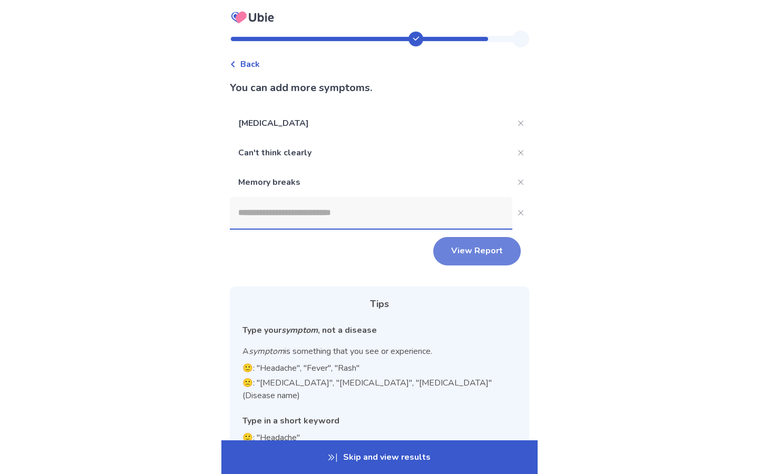
click at [477, 249] on button "View Report" at bounding box center [477, 251] width 88 height 28
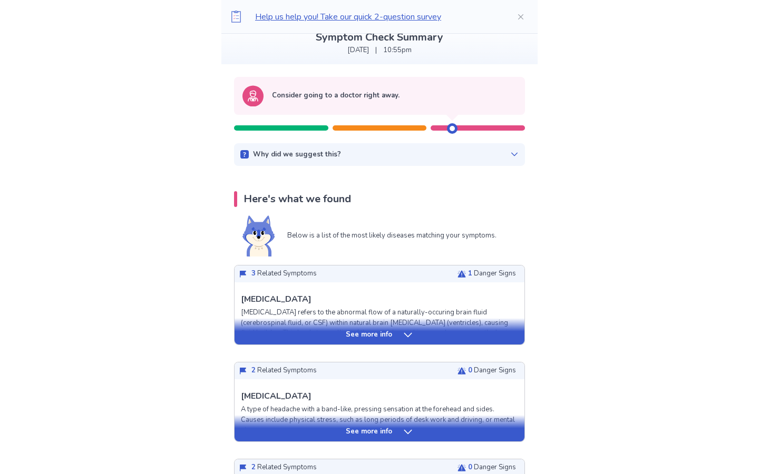
scroll to position [73, 0]
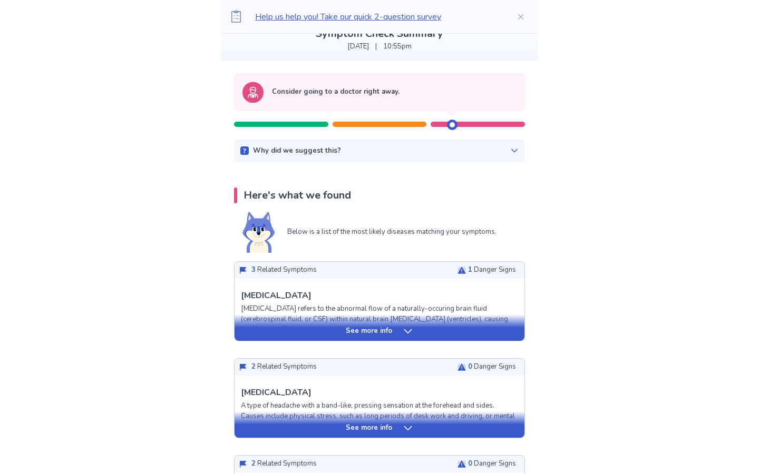
click at [384, 331] on p "See more info" at bounding box center [369, 331] width 46 height 11
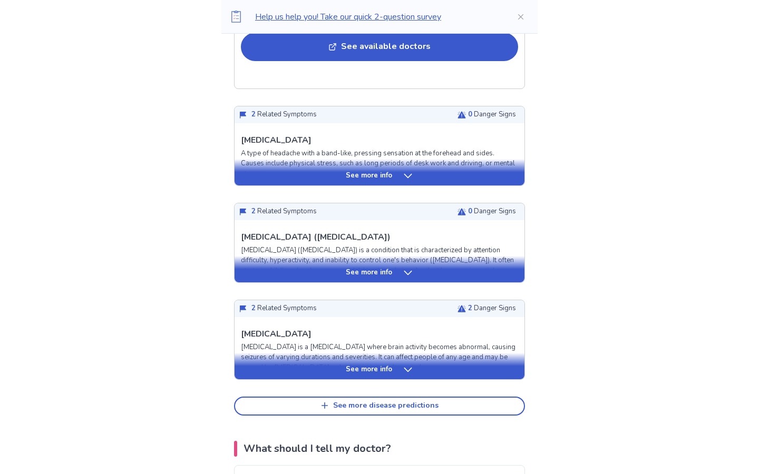
scroll to position [1099, 0]
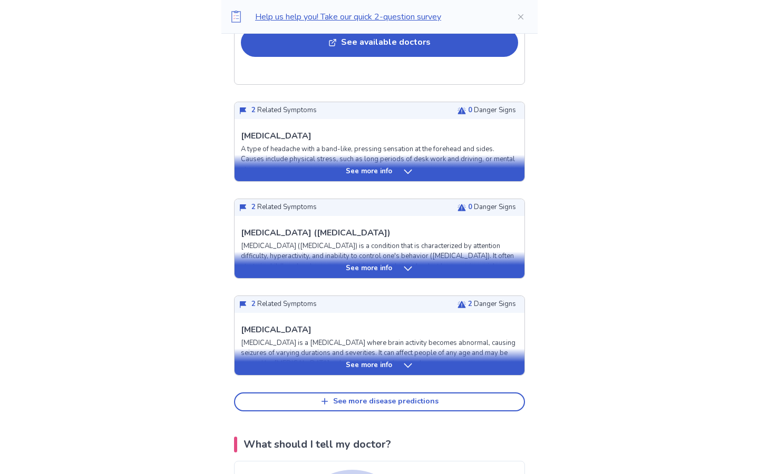
click at [345, 361] on div "See more info" at bounding box center [380, 366] width 290 height 11
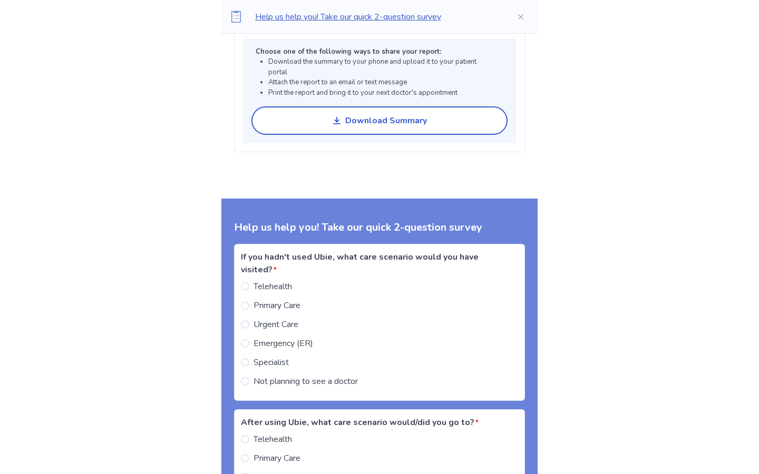
scroll to position [2478, 0]
